Goal: Obtain resource: Download file/media

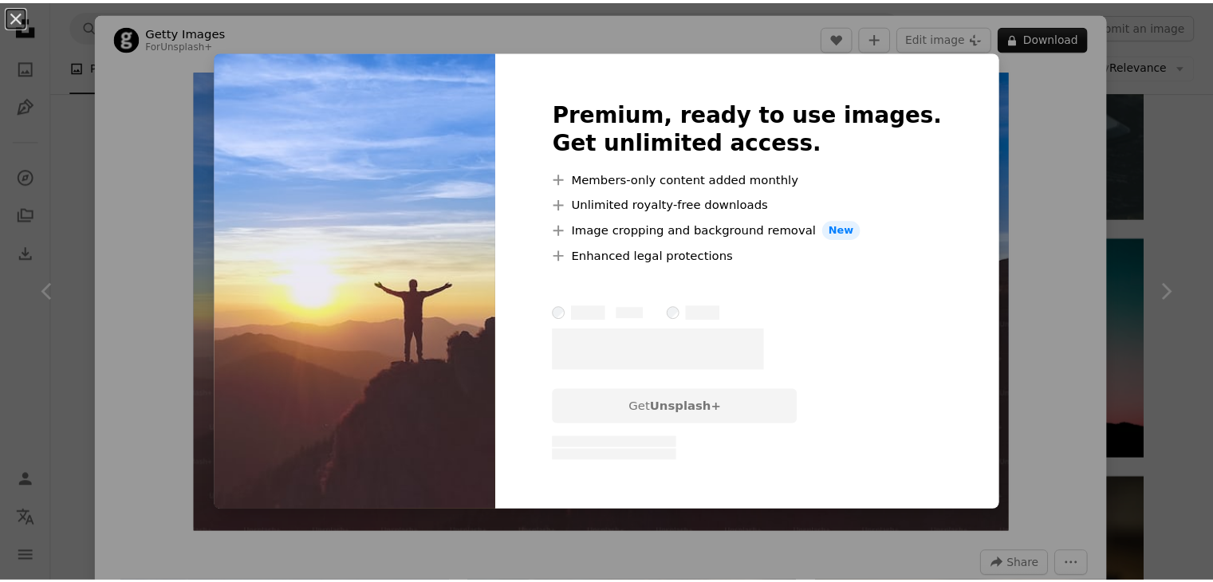
scroll to position [877, 0]
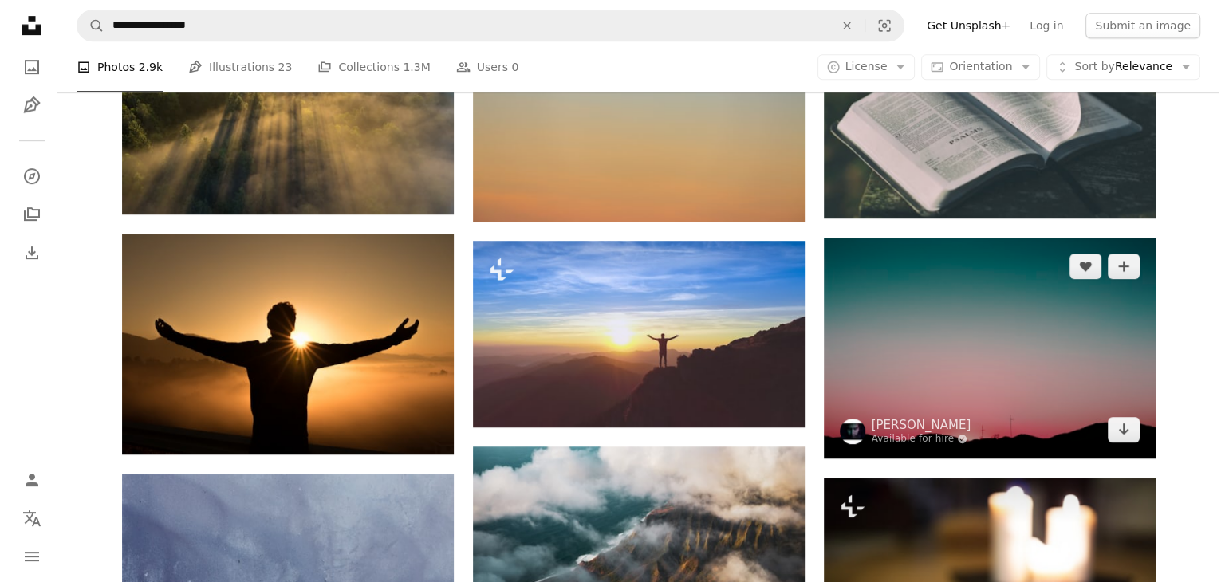
scroll to position [1117, 0]
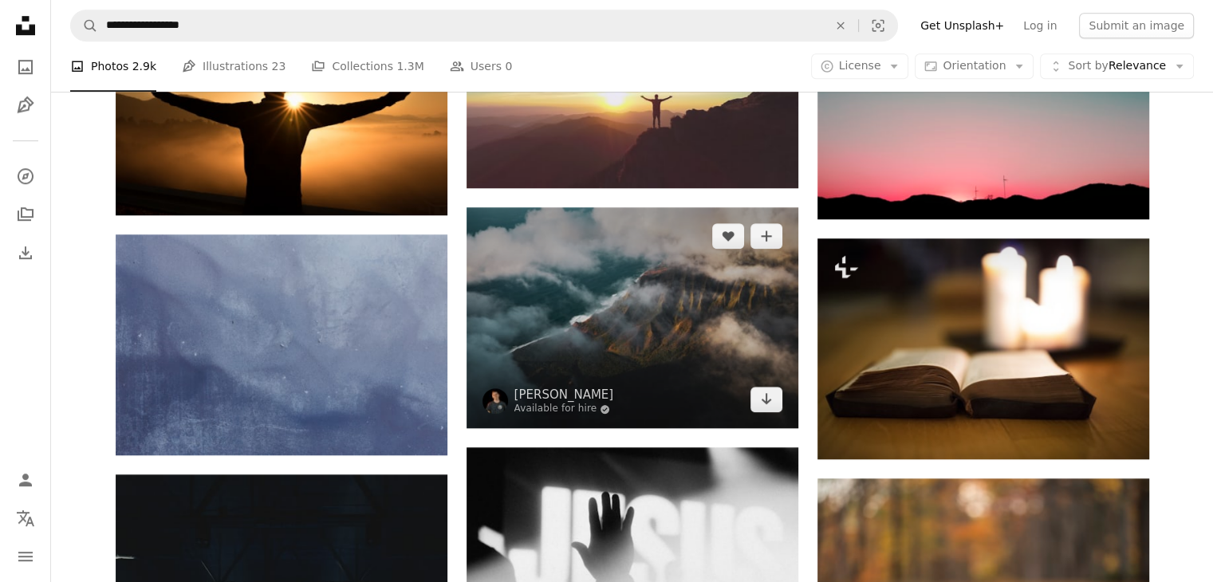
click at [574, 301] on img at bounding box center [633, 317] width 332 height 221
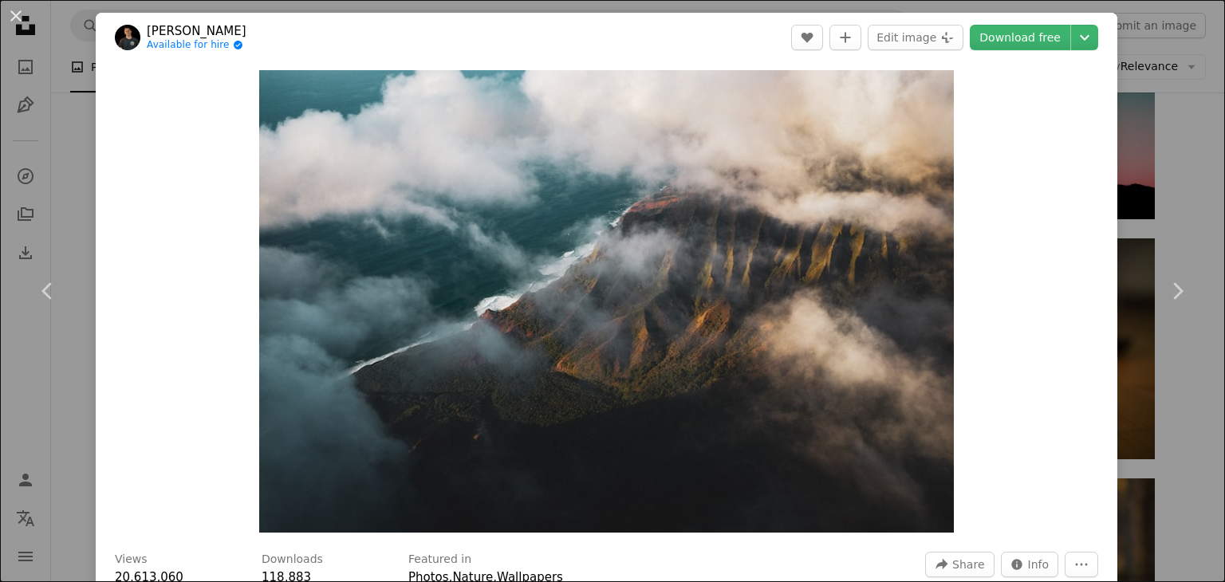
click at [1173, 211] on div "An X shape Chevron left Chevron right [PERSON_NAME] Available for hire A checkm…" at bounding box center [612, 291] width 1225 height 582
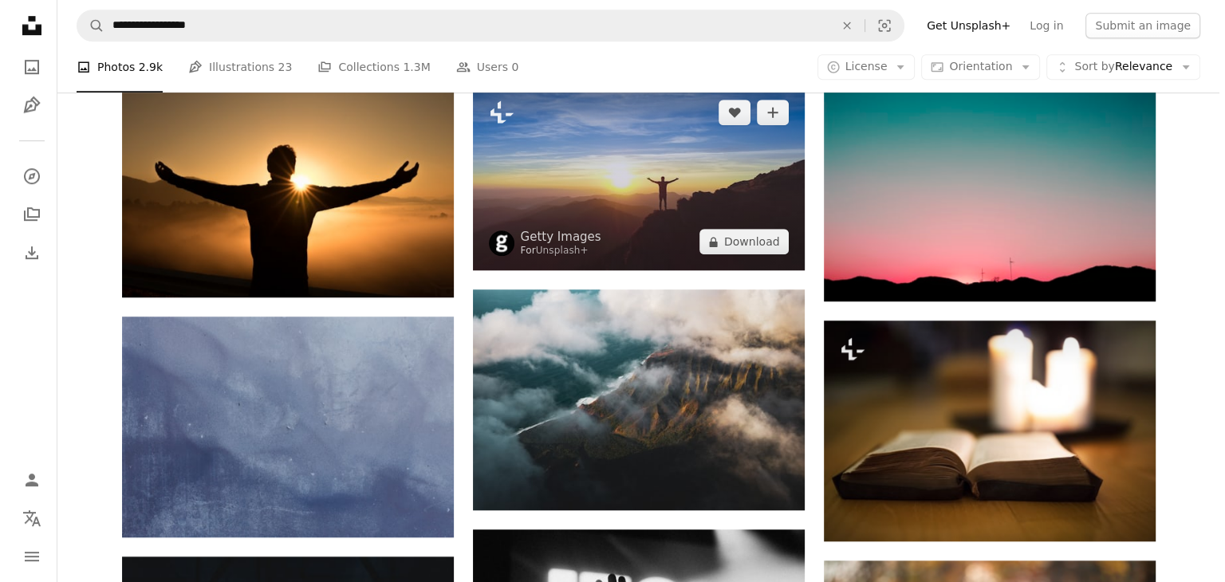
scroll to position [957, 0]
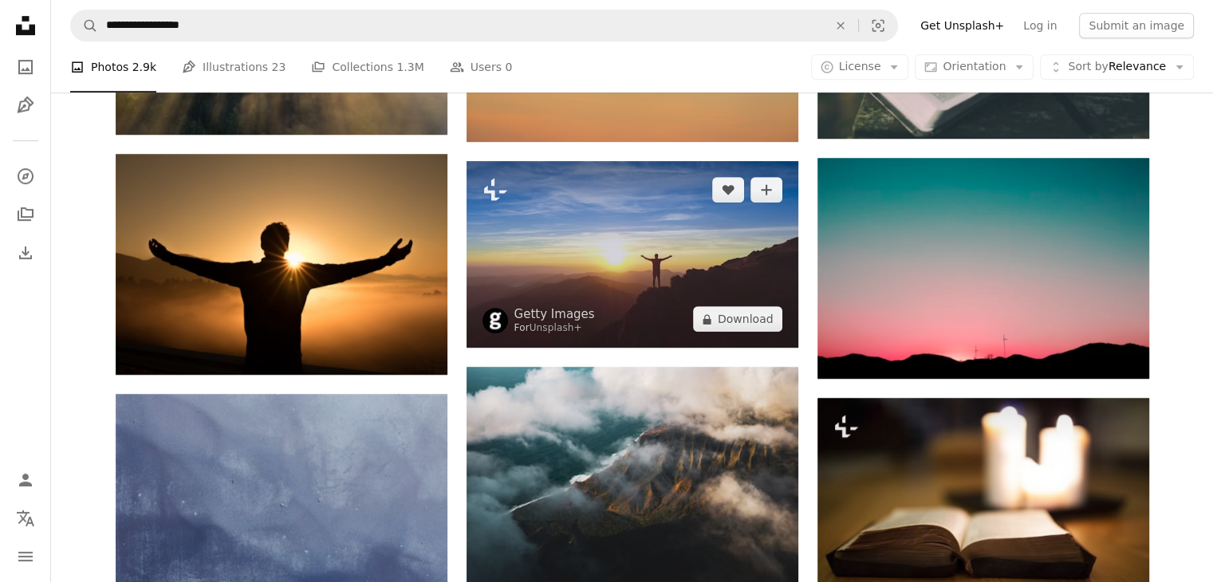
click at [695, 262] on img at bounding box center [633, 254] width 332 height 187
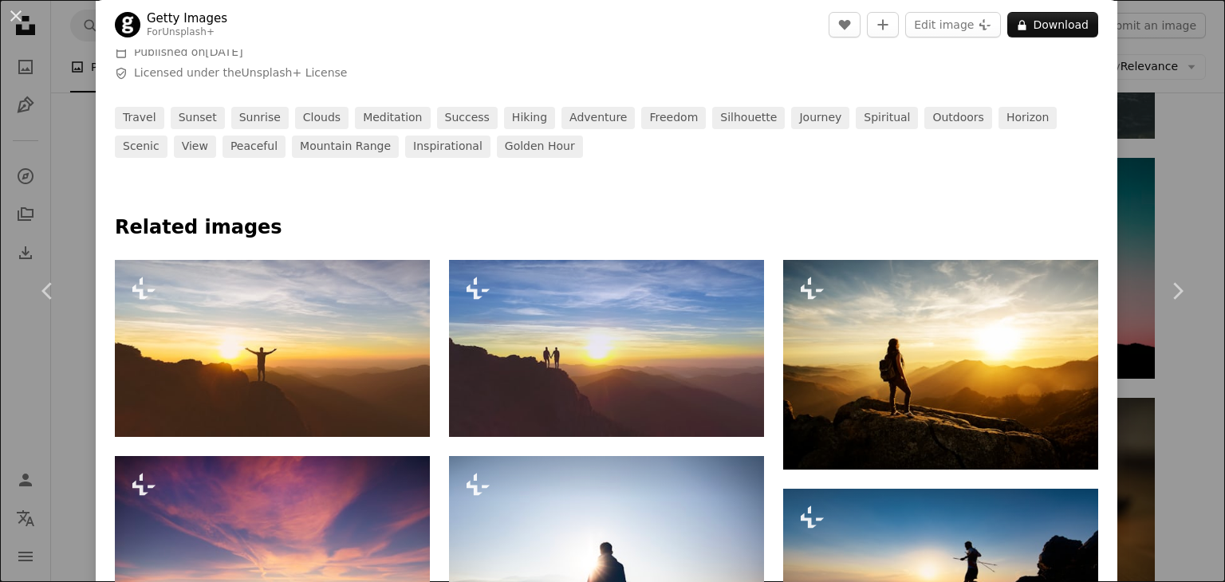
scroll to position [399, 0]
